Goal: Transaction & Acquisition: Purchase product/service

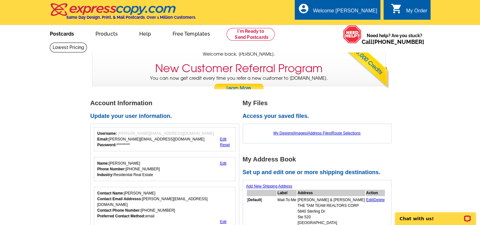
click at [59, 35] on link "Postcards" at bounding box center [62, 33] width 44 height 15
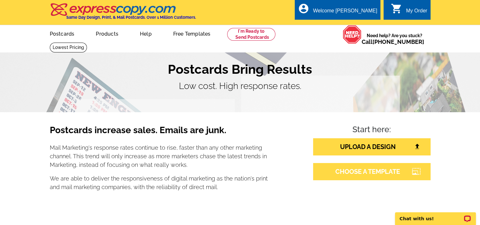
click at [362, 170] on link "CHOOSE A TEMPLATE" at bounding box center [371, 171] width 117 height 17
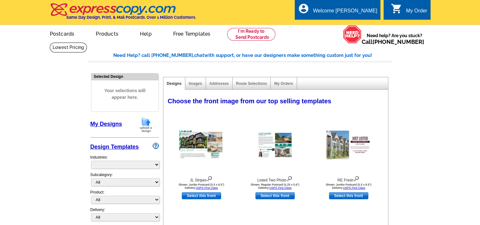
select select "785"
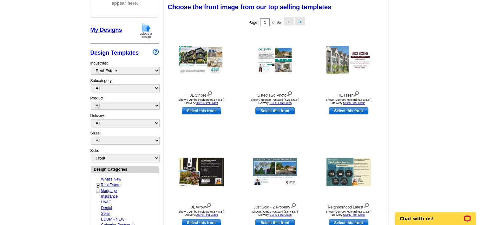
scroll to position [95, 0]
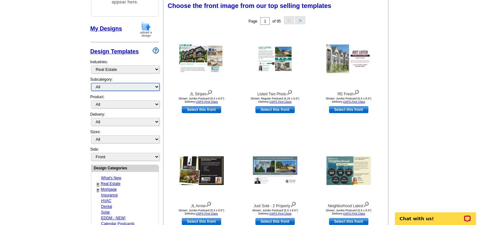
click at [113, 88] on select "All RE/MAX® Referrals [PERSON_NAME]® Berkshire Hathaway Home Services Century 2…" at bounding box center [125, 87] width 69 height 8
click at [196, 136] on div "JL Stripes Shown: Jumbo Postcard (5.5 x 8.5") Delivery: USPS First Class Select…" at bounding box center [202, 83] width 74 height 112
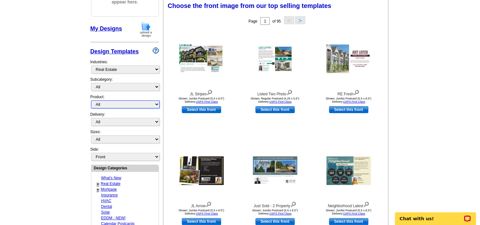
click at [124, 102] on select "All Postcards Letters and flyers Business Cards Door Hangers Greeting Cards" at bounding box center [125, 104] width 69 height 8
select select "1"
click at [91, 100] on select "All Postcards Letters and flyers Business Cards Door Hangers Greeting Cards" at bounding box center [125, 104] width 69 height 8
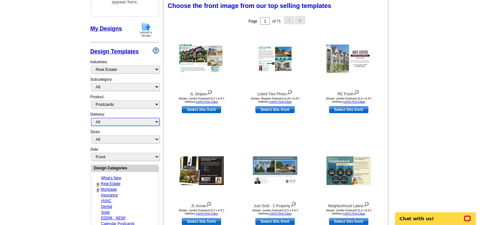
click at [123, 118] on select "All First Class Mail Shipped to Me EDDM Save 66% on Postage" at bounding box center [125, 122] width 69 height 8
select select "1"
click at [91, 118] on select "All First Class Mail Shipped to Me EDDM Save 66% on Postage" at bounding box center [125, 122] width 69 height 8
click at [143, 135] on select "All Jumbo Postcard (5.5" x 8.5") Regular Postcard (4.25" x 5.6") Panoramic Post…" at bounding box center [125, 139] width 69 height 8
select select "1"
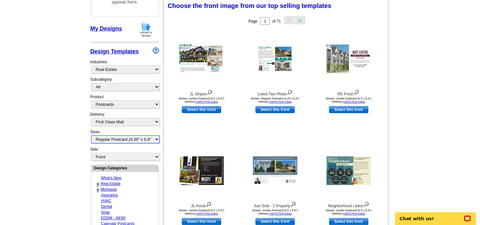
click at [91, 135] on select "All Jumbo Postcard (5.5" x 8.5") Regular Postcard (4.25" x 5.6") Panoramic Post…" at bounding box center [125, 139] width 69 height 8
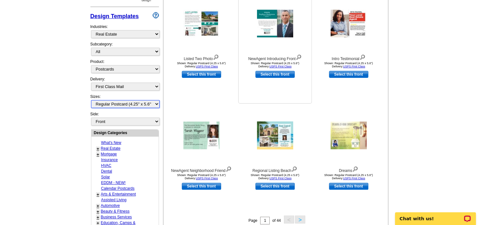
scroll to position [63, 0]
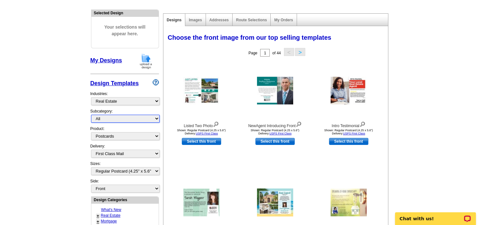
click at [125, 119] on select "All RE/MAX® Referrals [PERSON_NAME]® Berkshire Hathaway Home Services Century 2…" at bounding box center [125, 118] width 69 height 8
click at [91, 114] on select "All RE/MAX® Referrals [PERSON_NAME]® Berkshire Hathaway Home Services Century 2…" at bounding box center [125, 118] width 69 height 8
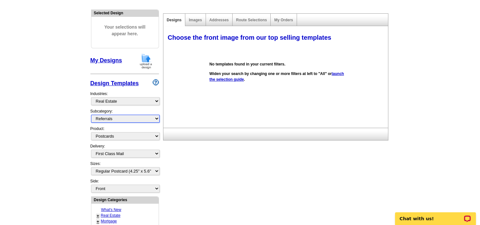
click at [107, 118] on select "All RE/MAX® Referrals [PERSON_NAME]® Berkshire Hathaway Home Services Century 2…" at bounding box center [125, 118] width 69 height 8
click at [91, 114] on select "All RE/MAX® Referrals [PERSON_NAME]® Berkshire Hathaway Home Services Century 2…" at bounding box center [125, 118] width 69 height 8
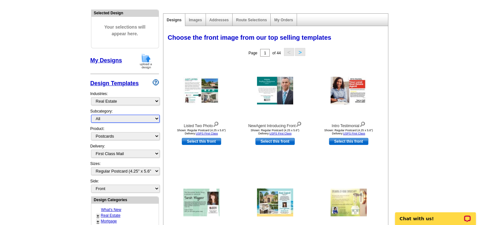
click at [134, 118] on select "All RE/MAX® Referrals [PERSON_NAME]® Berkshire Hathaway Home Services Century 2…" at bounding box center [125, 118] width 69 height 8
select select "1208"
click at [91, 114] on select "All RE/MAX® Referrals [PERSON_NAME]® Berkshire Hathaway Home Services Century 2…" at bounding box center [125, 118] width 69 height 8
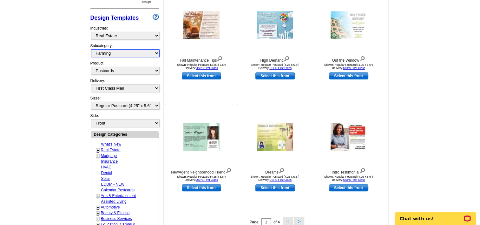
scroll to position [159, 0]
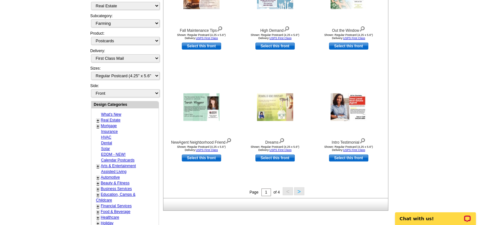
click at [298, 191] on button ">" at bounding box center [299, 191] width 10 height 8
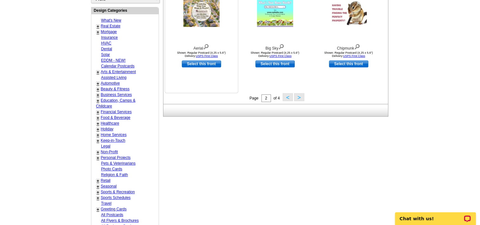
scroll to position [254, 0]
